Goal: Book appointment/travel/reservation

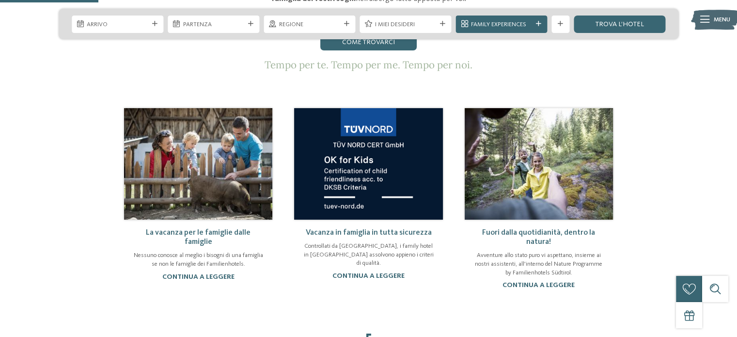
scroll to position [516, 0]
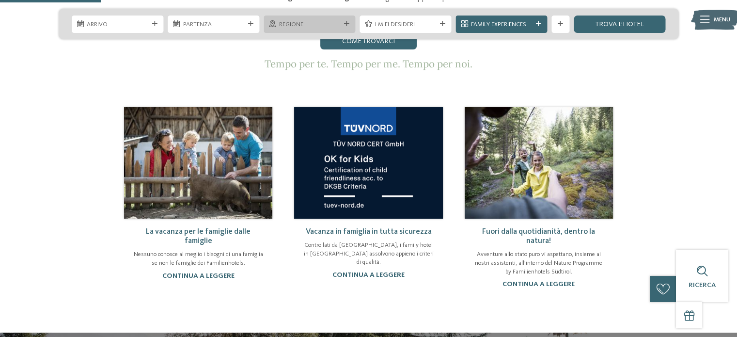
click at [322, 26] on span "Regione" at bounding box center [309, 24] width 61 height 9
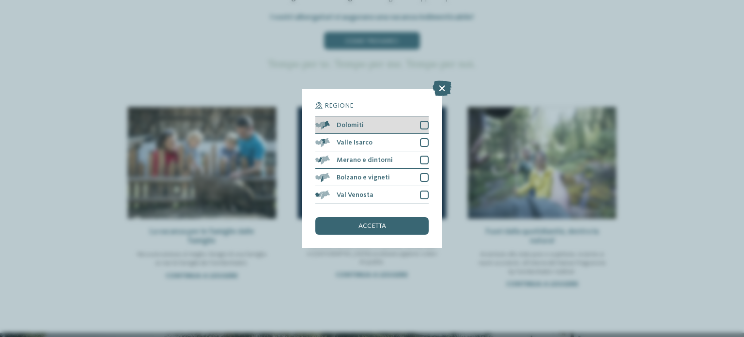
click at [420, 127] on div at bounding box center [424, 125] width 9 height 9
click at [390, 228] on div "accetta" at bounding box center [371, 225] width 113 height 17
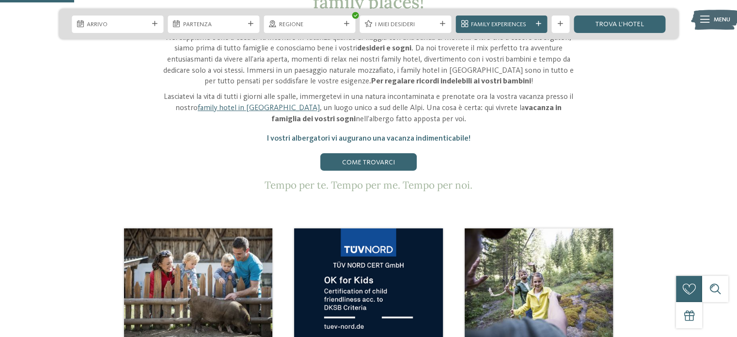
scroll to position [388, 0]
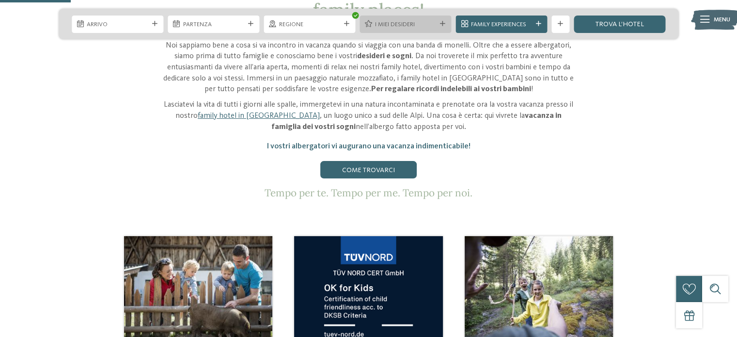
click at [431, 25] on span "I miei desideri" at bounding box center [405, 24] width 61 height 9
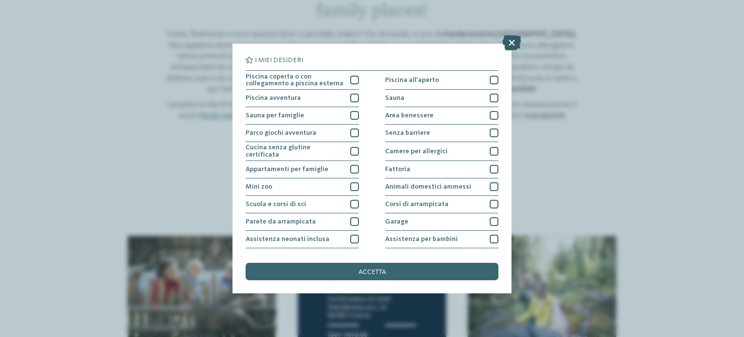
click at [513, 40] on icon at bounding box center [511, 43] width 19 height 16
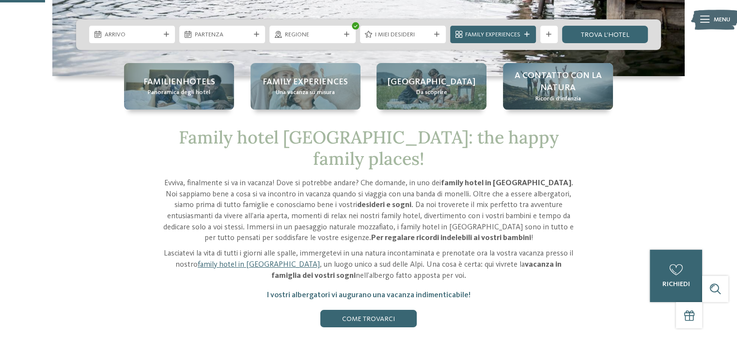
scroll to position [226, 0]
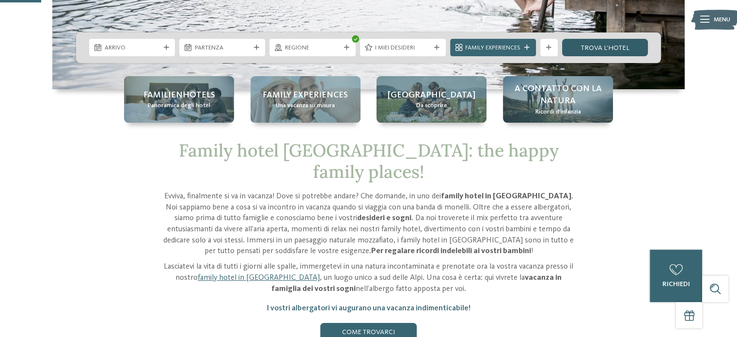
click at [601, 52] on link "trova l’hotel" at bounding box center [605, 47] width 86 height 17
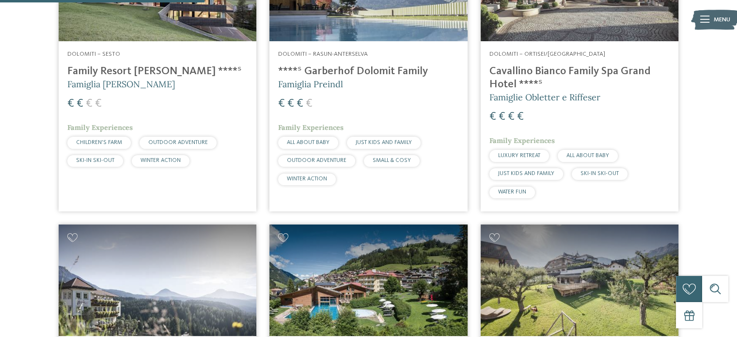
scroll to position [551, 0]
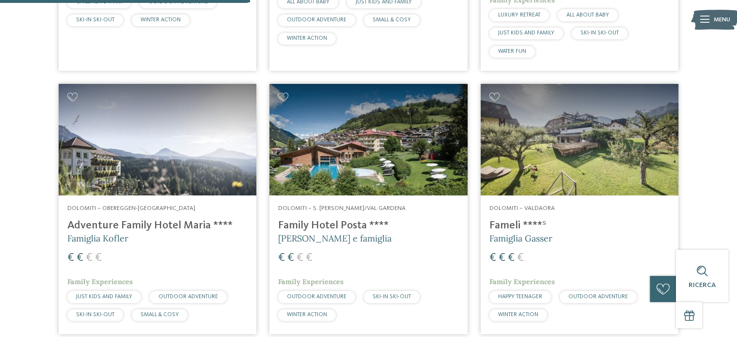
click at [367, 221] on h4 "Family Hotel Posta ****" at bounding box center [368, 225] width 180 height 13
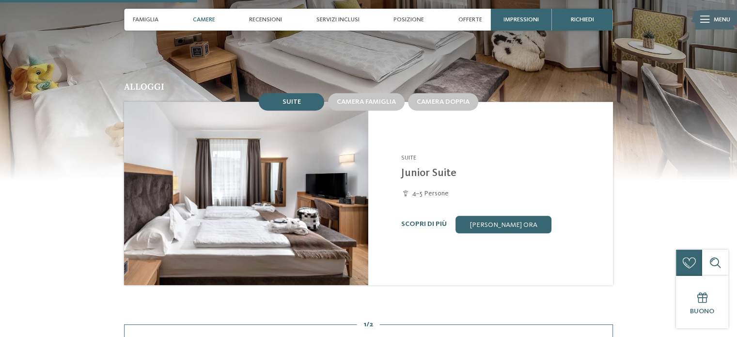
scroll to position [807, 0]
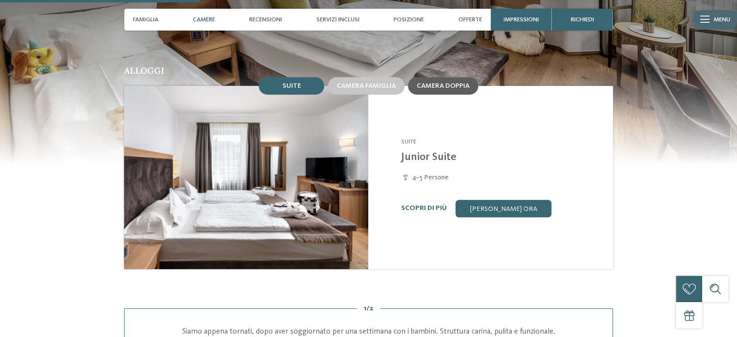
click at [429, 82] on span "Camera doppia" at bounding box center [443, 85] width 53 height 7
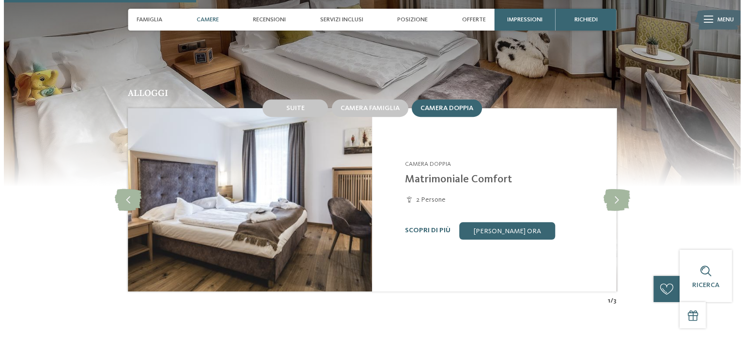
scroll to position [791, 0]
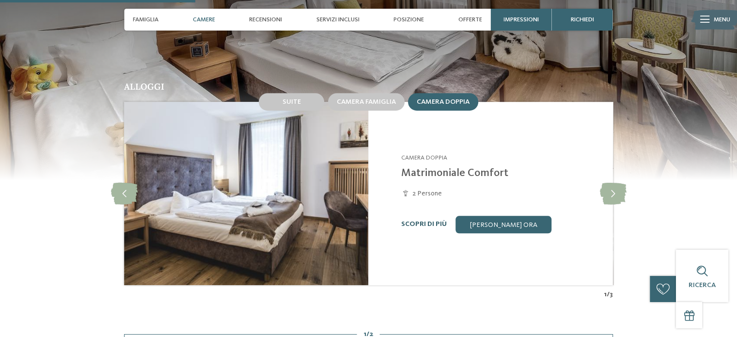
click at [436, 220] on link "Scopri di più" at bounding box center [424, 223] width 46 height 7
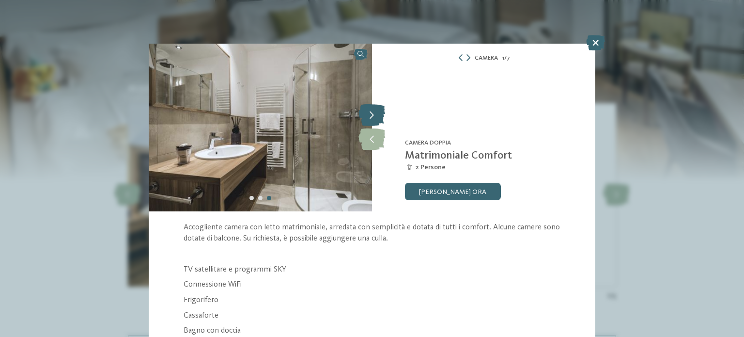
click at [372, 116] on icon at bounding box center [371, 116] width 27 height 22
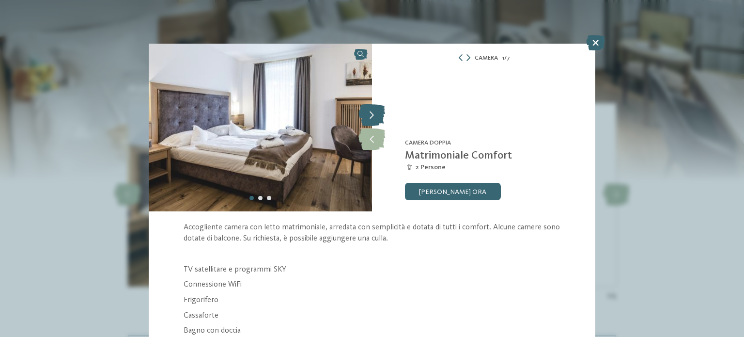
click at [372, 114] on icon at bounding box center [371, 116] width 27 height 22
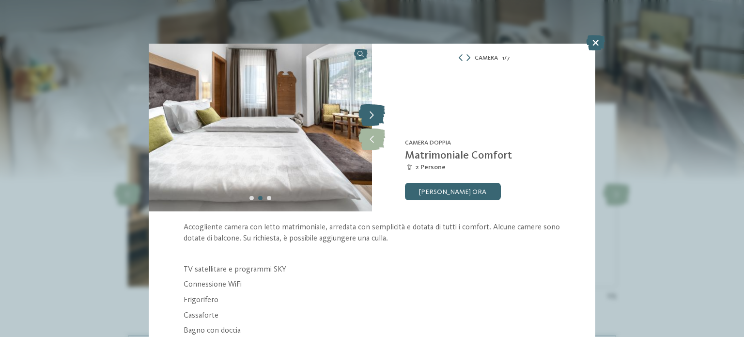
click at [372, 114] on icon at bounding box center [371, 116] width 27 height 22
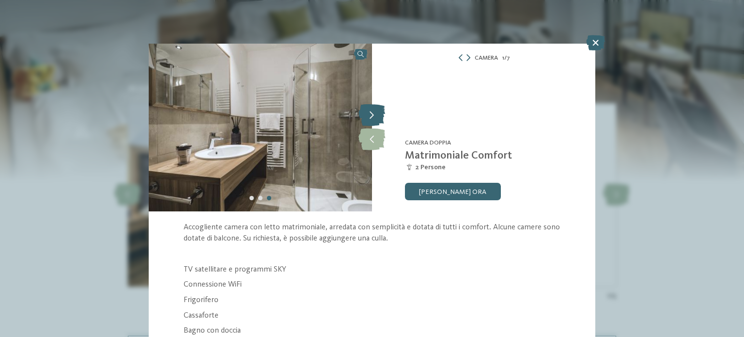
click at [372, 114] on icon at bounding box center [371, 116] width 27 height 22
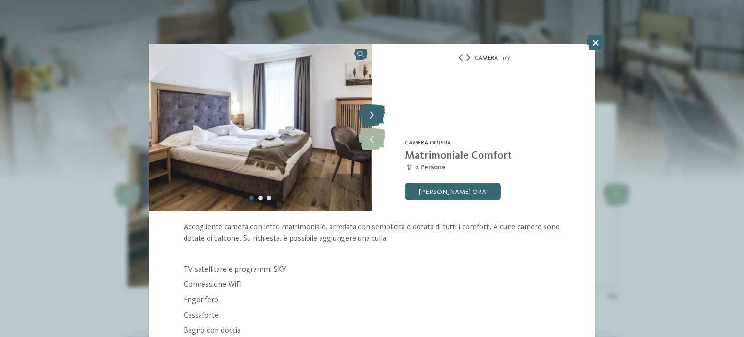
click at [372, 114] on icon at bounding box center [371, 116] width 27 height 22
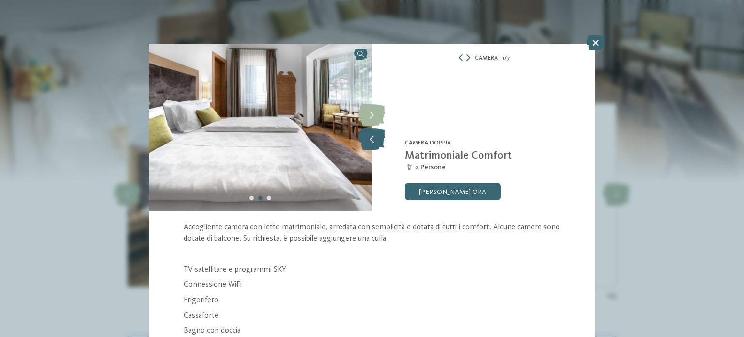
click at [368, 143] on icon at bounding box center [371, 139] width 27 height 22
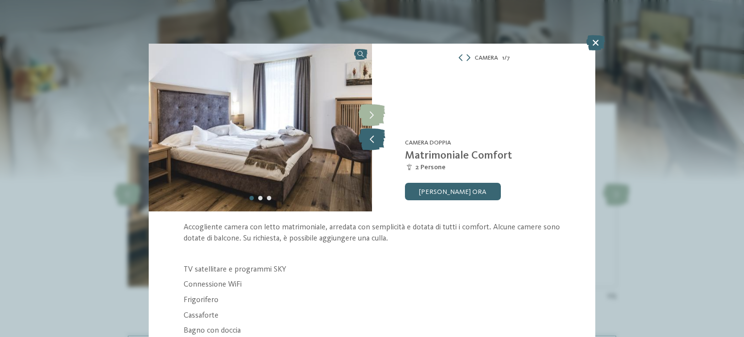
click at [368, 143] on icon at bounding box center [371, 139] width 27 height 22
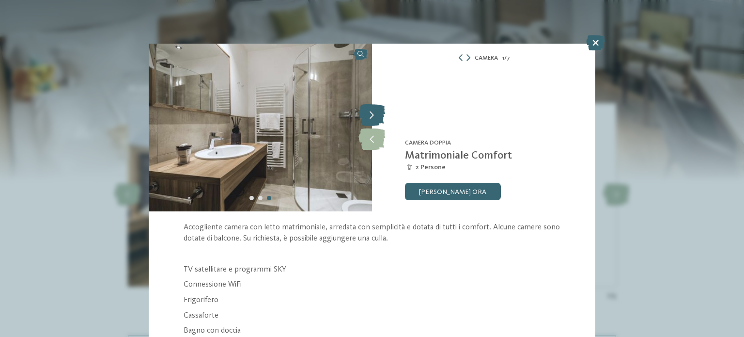
click at [378, 116] on icon at bounding box center [371, 116] width 27 height 22
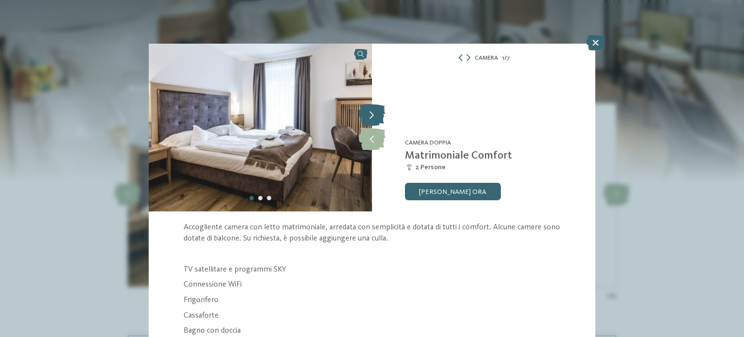
click at [377, 116] on icon at bounding box center [371, 116] width 27 height 22
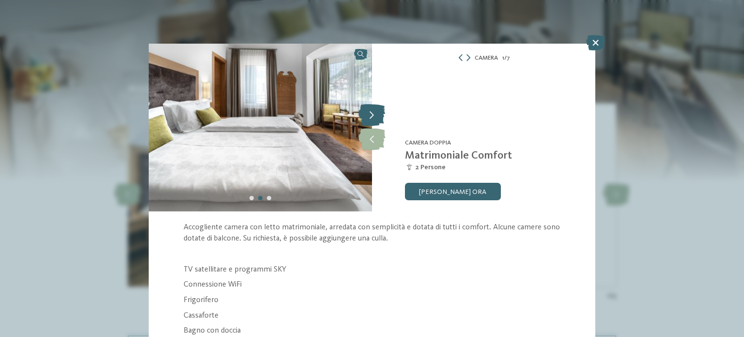
click at [377, 116] on icon at bounding box center [371, 116] width 27 height 22
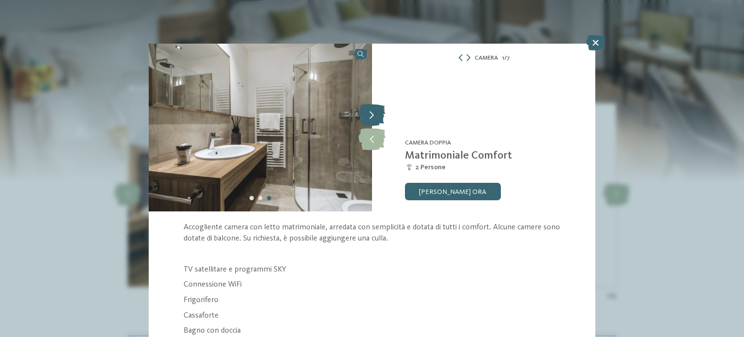
click at [377, 116] on icon at bounding box center [371, 116] width 27 height 22
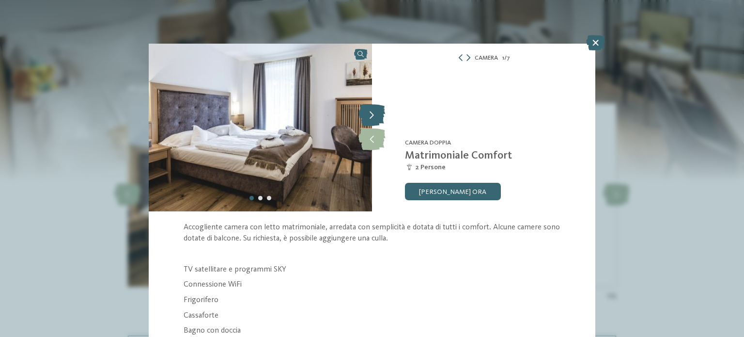
click at [377, 116] on icon at bounding box center [371, 116] width 27 height 22
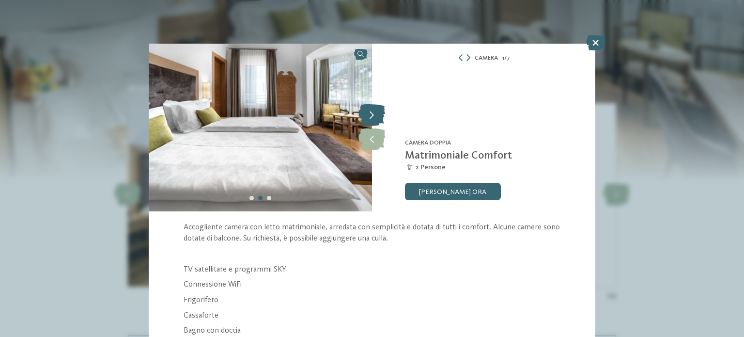
click at [377, 116] on icon at bounding box center [371, 116] width 27 height 22
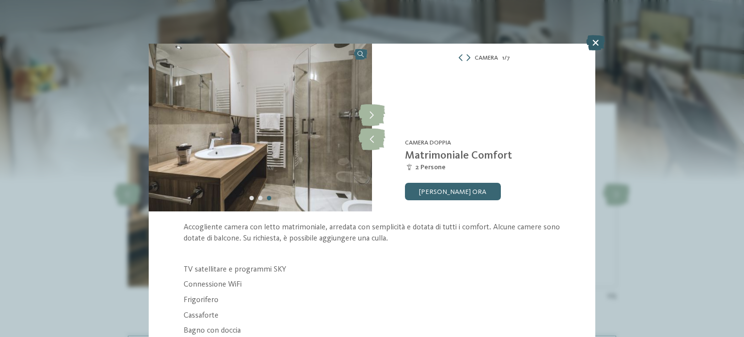
click at [595, 41] on icon at bounding box center [595, 43] width 19 height 16
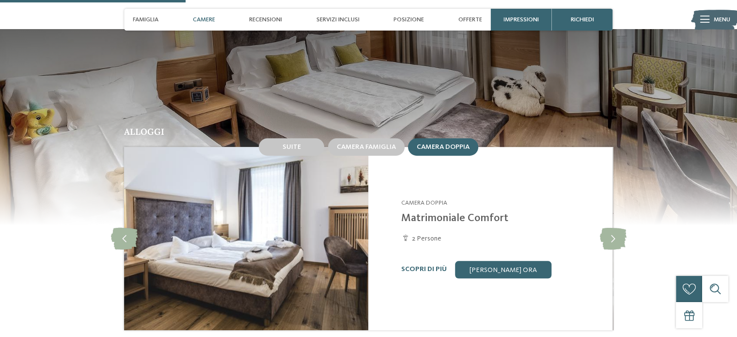
scroll to position [743, 0]
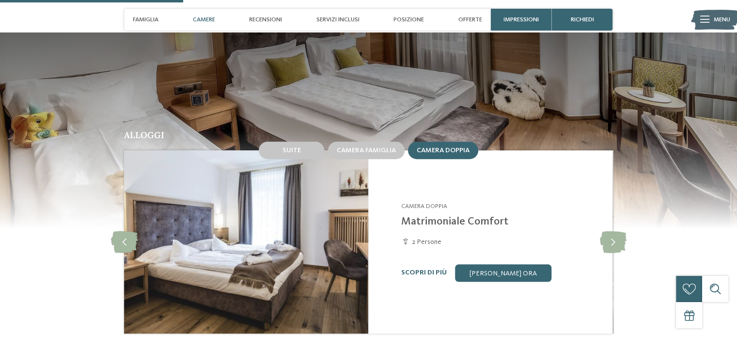
click at [352, 140] on div "Camera famiglia" at bounding box center [366, 150] width 80 height 21
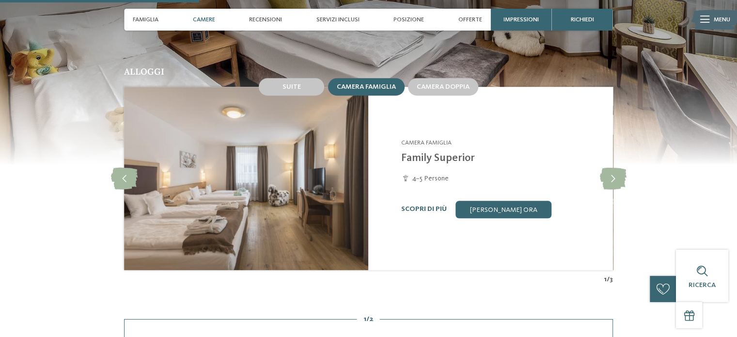
scroll to position [807, 0]
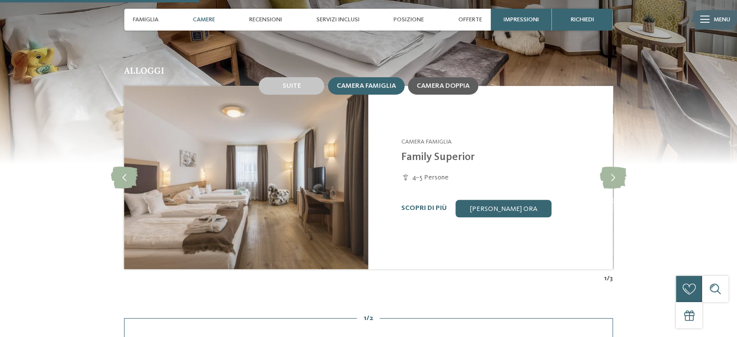
click at [436, 77] on div "Camera doppia" at bounding box center [443, 85] width 70 height 17
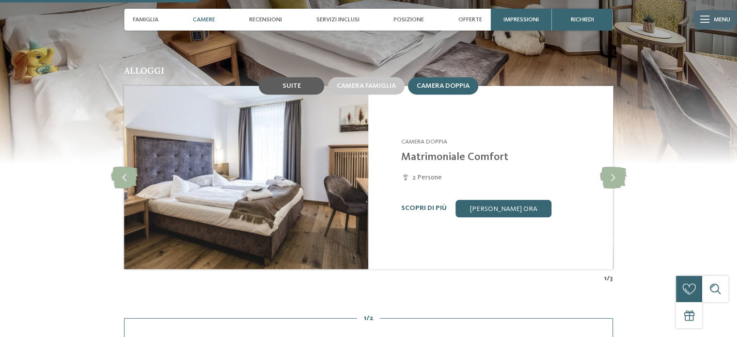
click at [281, 77] on div "Suite" at bounding box center [291, 85] width 65 height 17
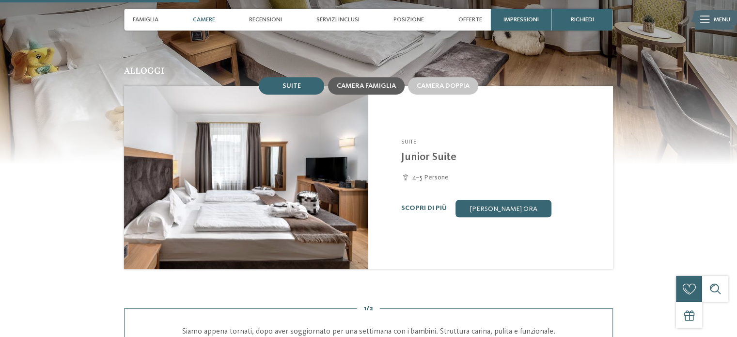
click at [350, 77] on div "Camera famiglia" at bounding box center [366, 85] width 77 height 17
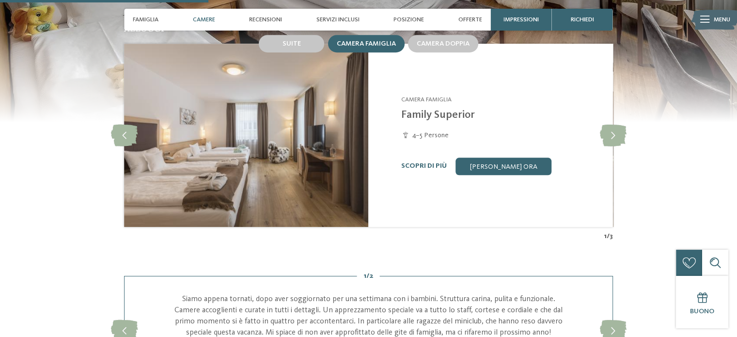
scroll to position [856, 0]
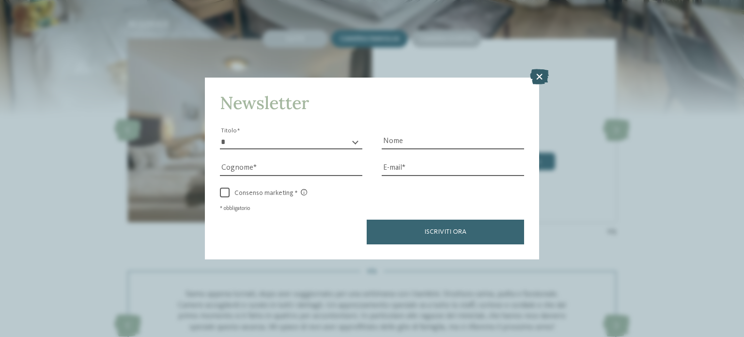
click at [539, 77] on icon at bounding box center [539, 77] width 19 height 16
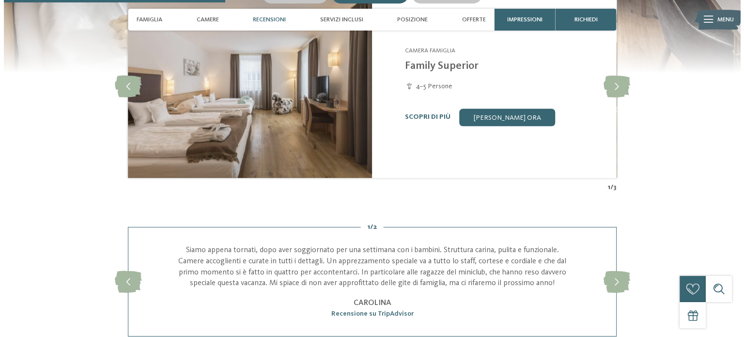
scroll to position [904, 0]
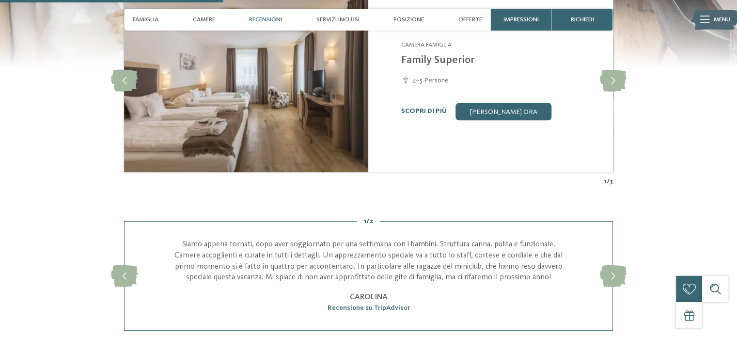
click at [425, 108] on link "Scopri di più" at bounding box center [424, 111] width 46 height 7
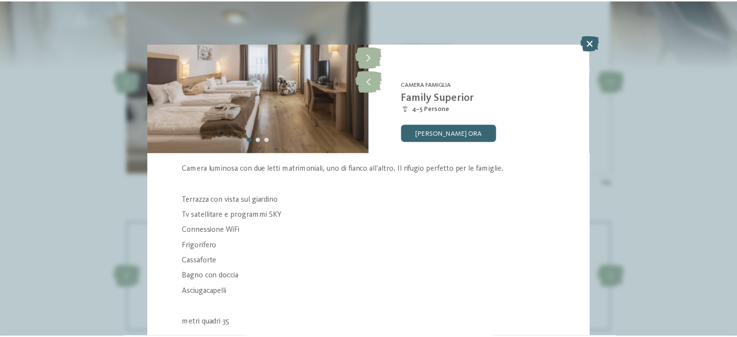
scroll to position [81, 0]
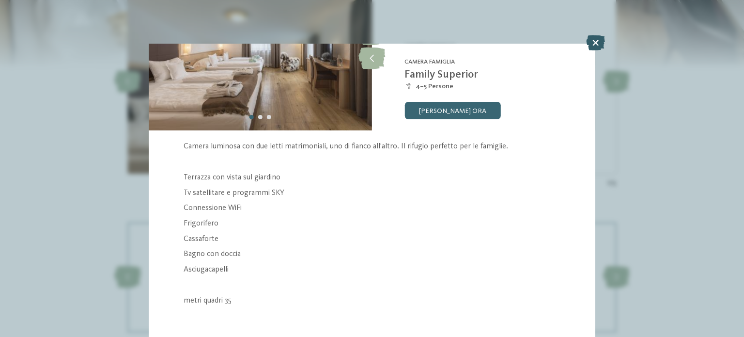
click at [589, 38] on icon at bounding box center [595, 43] width 19 height 16
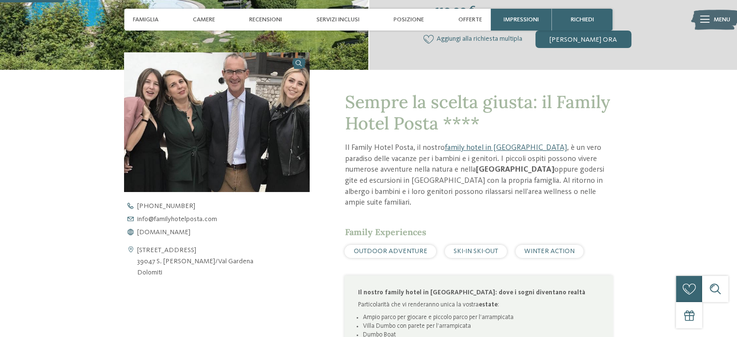
scroll to position [274, 0]
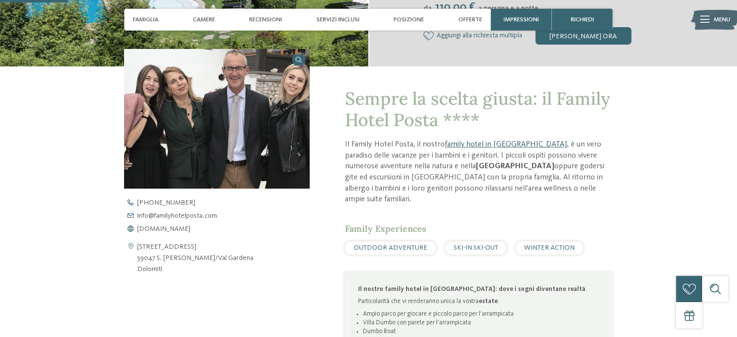
click at [489, 141] on link "family hotel in Val Gardena" at bounding box center [505, 144] width 122 height 8
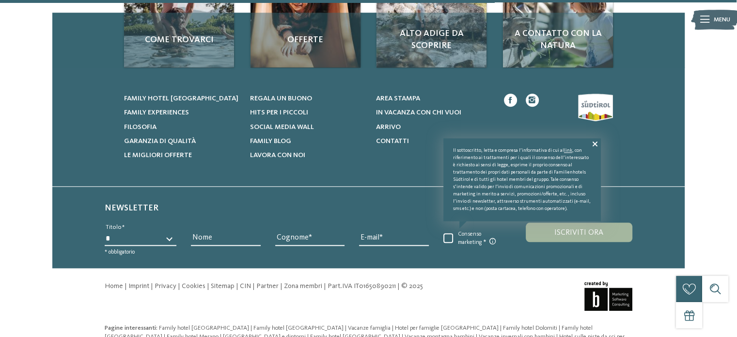
scroll to position [1106, 0]
